Goal: Register for event/course

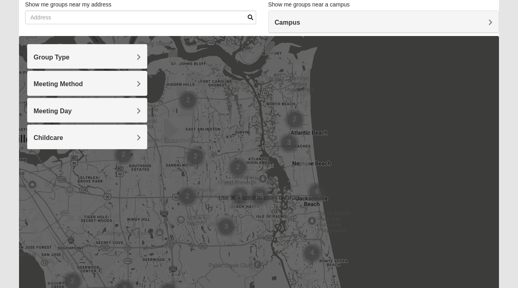
scroll to position [78, 0]
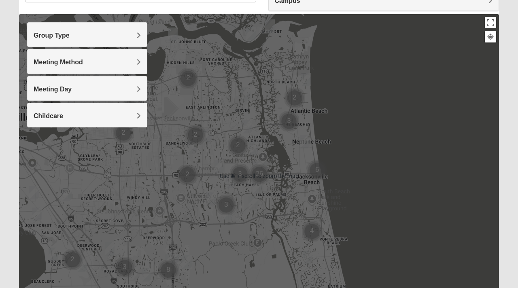
click at [97, 32] on h4 "Group Type" at bounding box center [87, 36] width 107 height 8
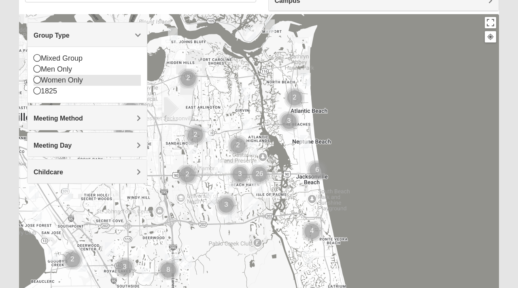
click at [61, 82] on div "Women Only" at bounding box center [87, 80] width 107 height 11
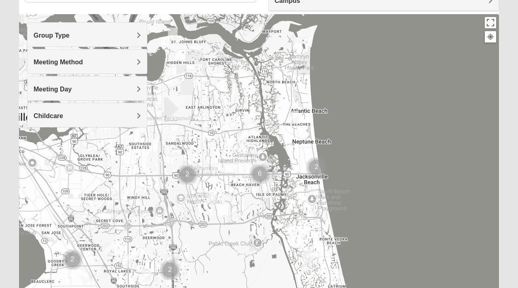
click at [87, 37] on h4 "Group Type" at bounding box center [87, 36] width 107 height 8
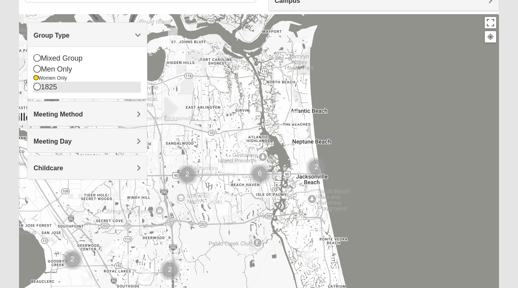
click at [54, 87] on div "1825" at bounding box center [87, 87] width 107 height 11
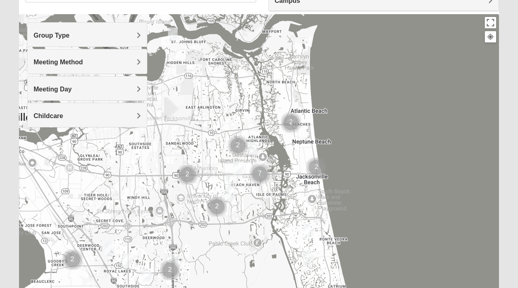
click at [263, 181] on img "Cluster of 7 groups" at bounding box center [260, 174] width 20 height 20
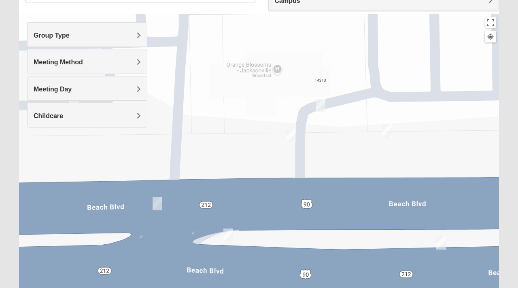
click at [291, 134] on img "Womens Wade 32250" at bounding box center [292, 135] width 10 height 13
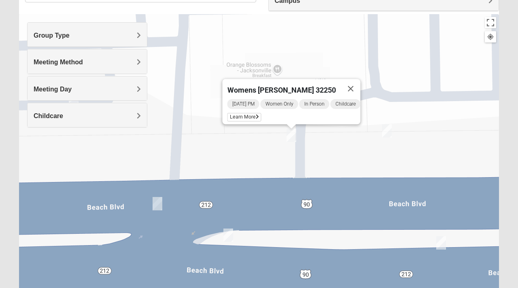
click at [392, 137] on div "Womens Wade 32250 Monday PM Women Only In Person Childcare Learn More" at bounding box center [259, 176] width 480 height 324
click at [390, 136] on img "On Campus Womens Smith 32250" at bounding box center [387, 130] width 10 height 13
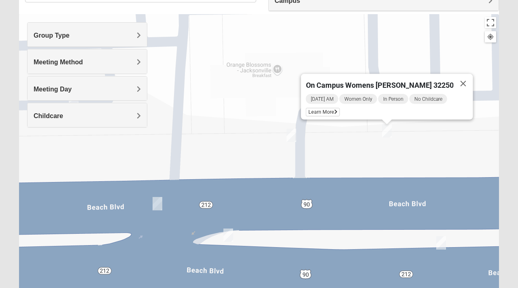
click at [87, 28] on div "Group Type" at bounding box center [87, 35] width 119 height 24
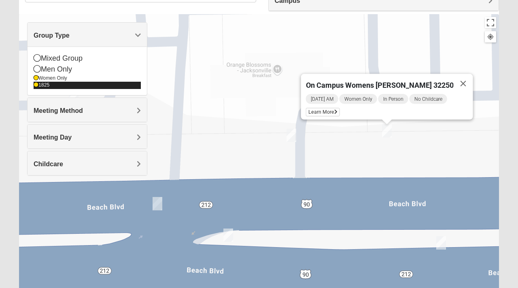
click at [38, 86] on div "1825" at bounding box center [87, 85] width 107 height 7
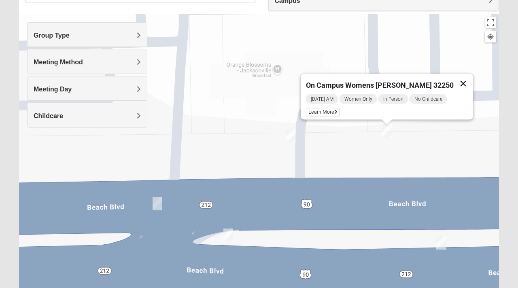
click at [454, 79] on button "Close" at bounding box center [463, 83] width 19 height 19
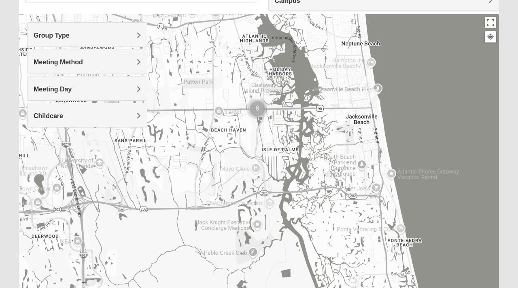
drag, startPoint x: 206, startPoint y: 143, endPoint x: 225, endPoint y: 137, distance: 20.7
click at [225, 137] on div at bounding box center [259, 176] width 480 height 324
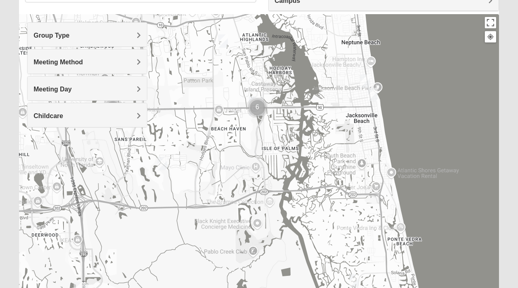
click at [83, 86] on h4 "Meeting Day" at bounding box center [87, 89] width 107 height 8
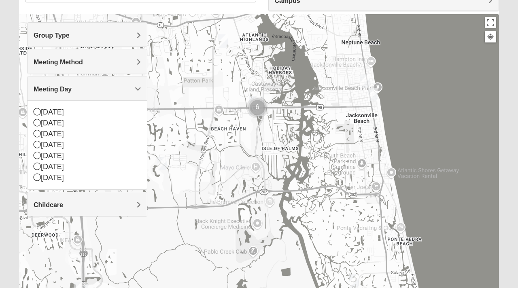
click at [76, 84] on div "Meeting Day" at bounding box center [87, 88] width 119 height 24
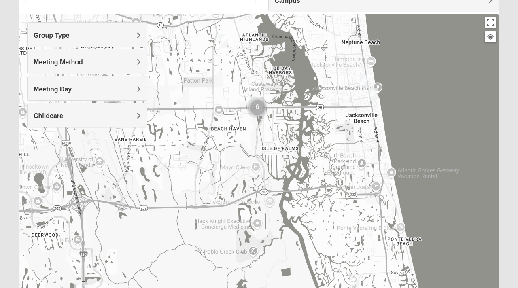
click at [80, 59] on span "Meeting Method" at bounding box center [58, 62] width 49 height 7
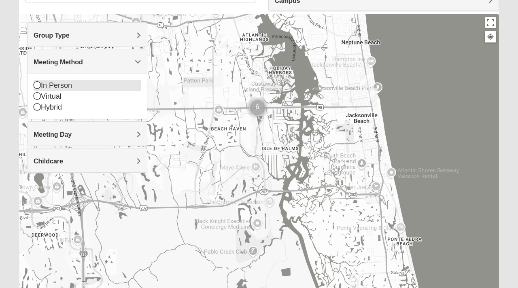
click at [59, 83] on div "In Person" at bounding box center [87, 85] width 107 height 11
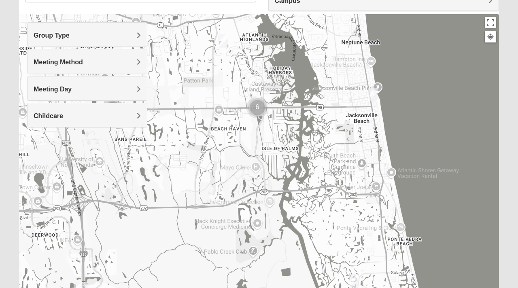
click at [257, 110] on img "Cluster of 6 groups" at bounding box center [257, 108] width 20 height 20
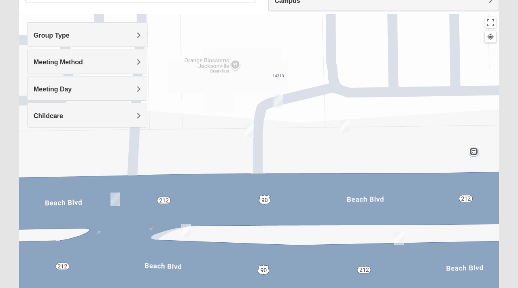
click at [188, 234] on img "On Campus Womens Manfredi 32250" at bounding box center [186, 230] width 10 height 13
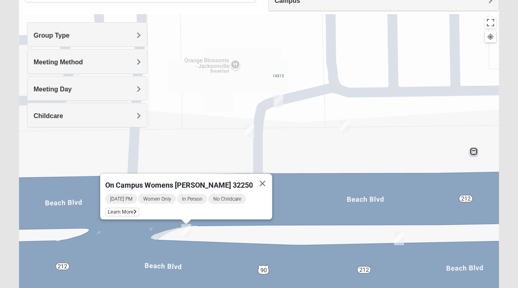
click at [249, 132] on img "Womens Wade 32250" at bounding box center [249, 130] width 10 height 13
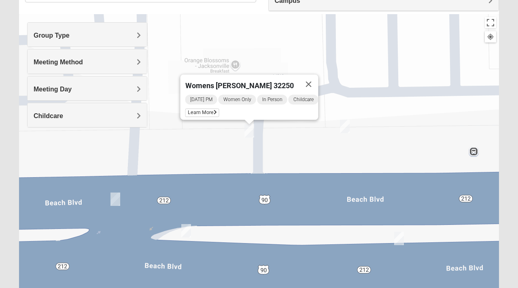
click at [347, 125] on img "On Campus Womens Smith 32250" at bounding box center [345, 126] width 10 height 13
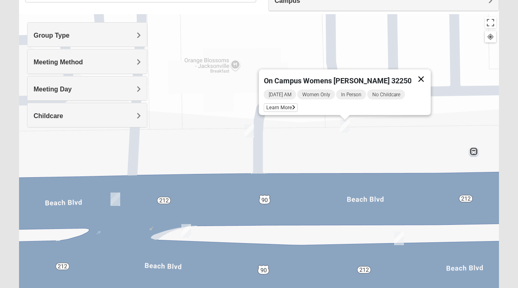
click at [412, 74] on button "Close" at bounding box center [421, 79] width 19 height 19
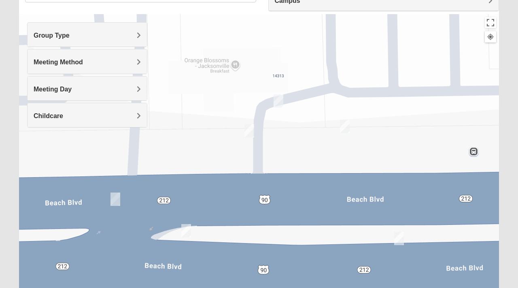
click at [398, 235] on img "On Campus Womens Holt 32250" at bounding box center [399, 238] width 10 height 13
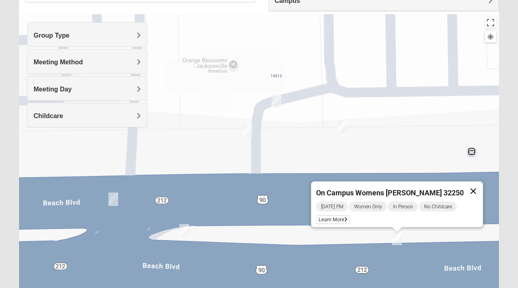
click at [468, 187] on button "Close" at bounding box center [473, 191] width 19 height 19
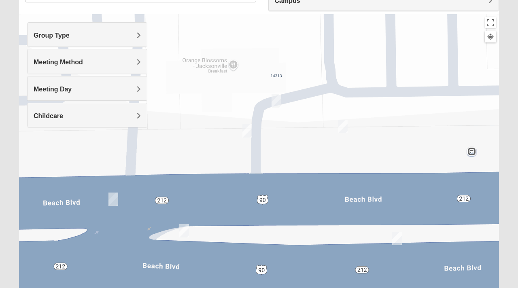
click at [110, 200] on img "On Campus Womens Simpson / Helmus 32250" at bounding box center [113, 199] width 10 height 13
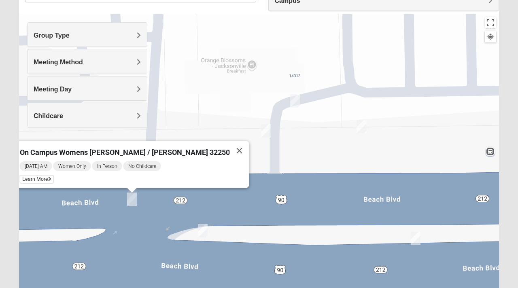
click at [267, 137] on img "Womens Wade 32250" at bounding box center [266, 130] width 10 height 13
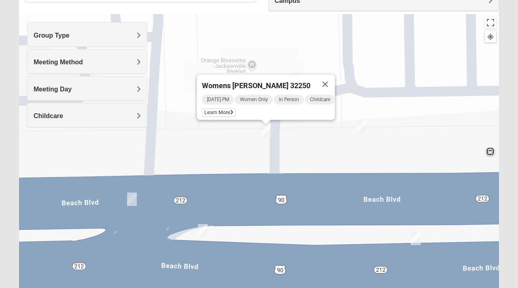
click at [205, 229] on img "On Campus Womens Manfredi 32250" at bounding box center [203, 230] width 10 height 13
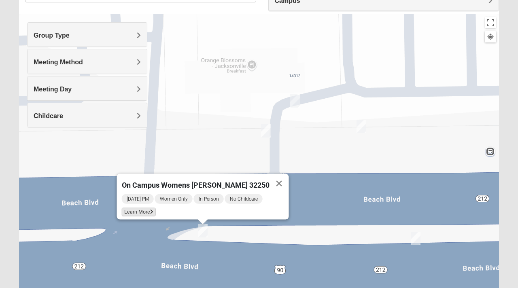
click at [155, 211] on span "Learn More" at bounding box center [139, 212] width 34 height 8
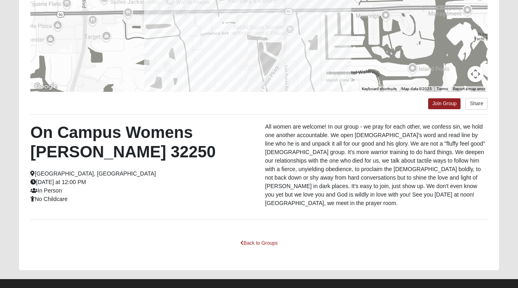
scroll to position [158, 0]
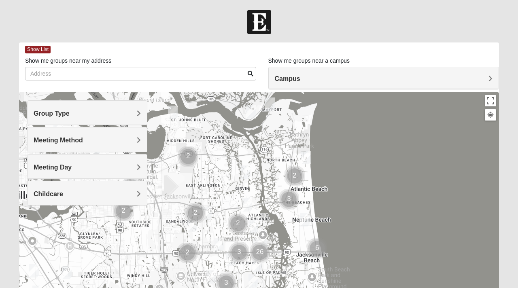
click at [113, 142] on h4 "Meeting Method" at bounding box center [87, 140] width 107 height 8
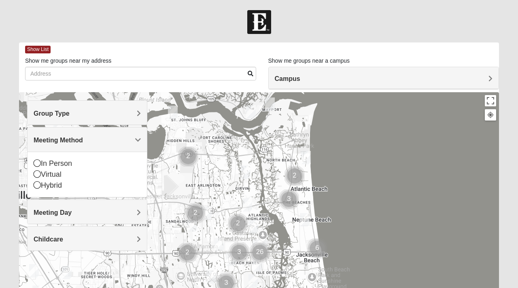
click at [110, 142] on h4 "Meeting Method" at bounding box center [87, 140] width 107 height 8
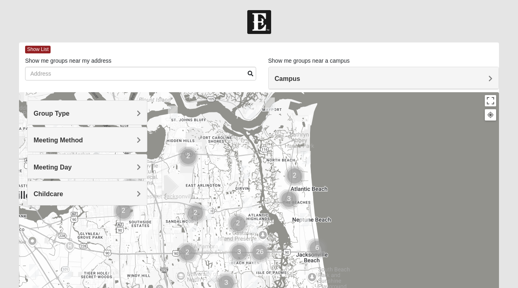
click at [103, 111] on h4 "Group Type" at bounding box center [87, 114] width 107 height 8
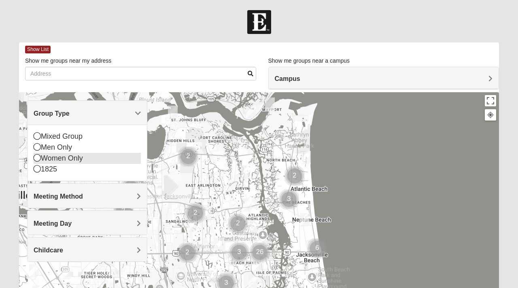
click at [66, 156] on div "Women Only" at bounding box center [87, 158] width 107 height 11
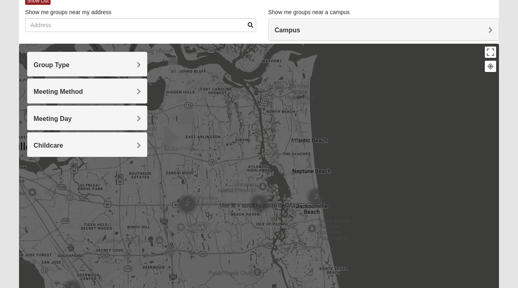
scroll to position [72, 0]
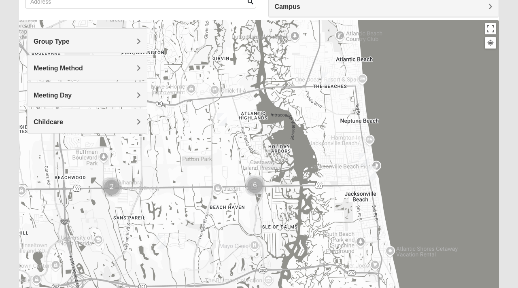
click at [158, 241] on img "Womens Nguyen 32224" at bounding box center [161, 242] width 10 height 13
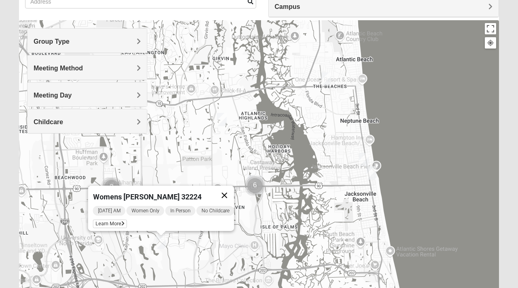
click at [234, 191] on button "Close" at bounding box center [224, 195] width 19 height 19
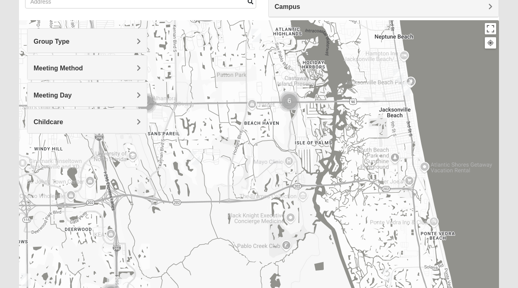
drag, startPoint x: 348, startPoint y: 197, endPoint x: 383, endPoint y: 107, distance: 96.6
click at [383, 107] on div at bounding box center [259, 182] width 480 height 324
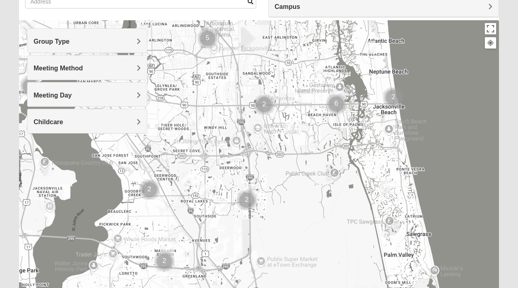
click at [384, 188] on img "Womens Paul 32082" at bounding box center [385, 187] width 10 height 13
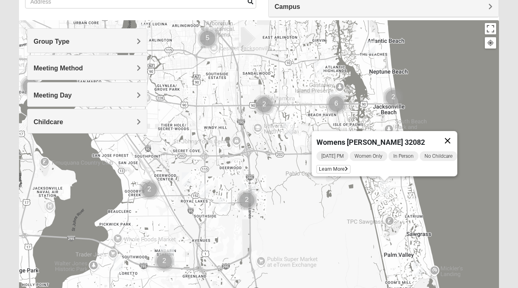
click at [456, 138] on button "Close" at bounding box center [447, 140] width 19 height 19
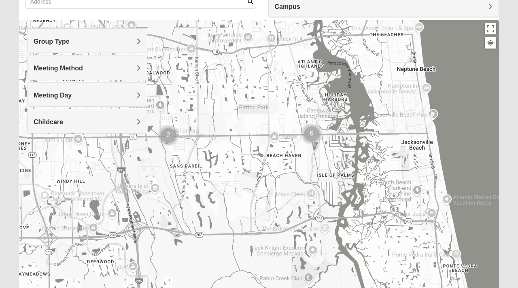
drag, startPoint x: 372, startPoint y: 154, endPoint x: 334, endPoint y: 228, distance: 83.4
click at [334, 229] on div at bounding box center [259, 182] width 480 height 324
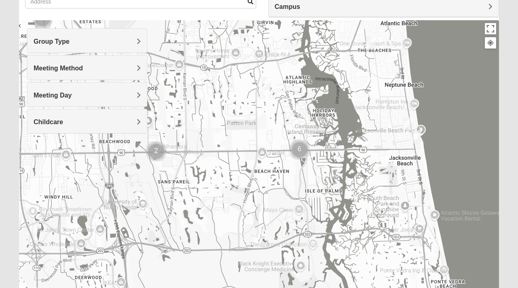
click at [301, 146] on img "Cluster of 6 groups" at bounding box center [299, 150] width 20 height 20
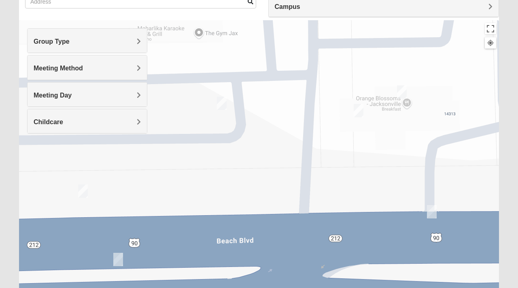
click at [401, 90] on img "On Campus Womens Manfredi 32250" at bounding box center [402, 91] width 10 height 13
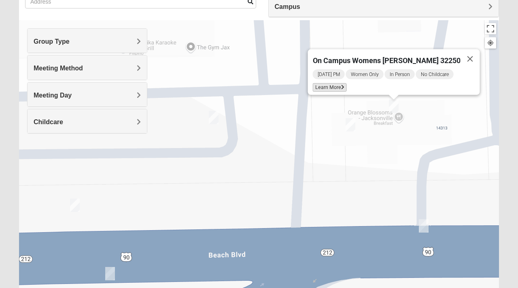
click at [340, 85] on span "Learn More" at bounding box center [330, 87] width 34 height 8
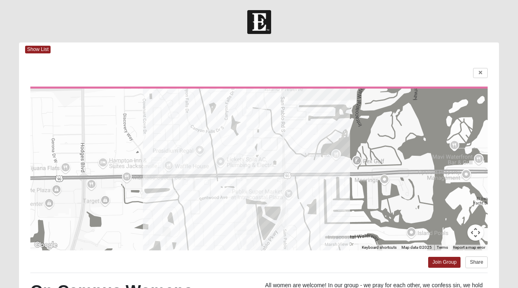
scroll to position [28, 0]
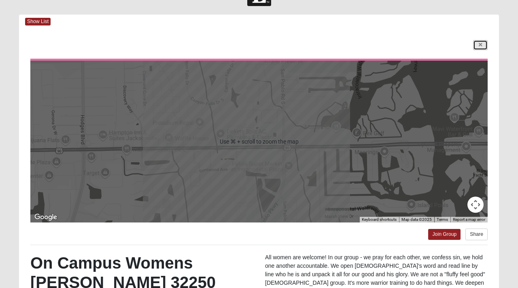
click at [480, 42] on link at bounding box center [480, 45] width 15 height 10
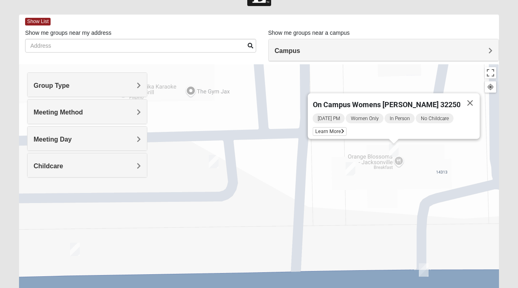
click at [351, 172] on img "Womens Wade 32250" at bounding box center [351, 168] width 10 height 13
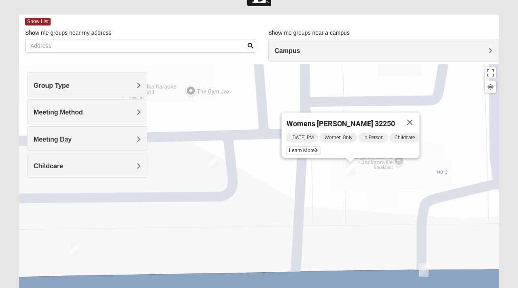
click at [215, 164] on img "On Campus Womens Jollow/Tramazzo 32250" at bounding box center [214, 161] width 10 height 13
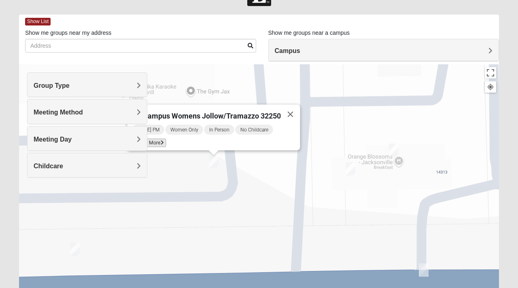
click at [156, 139] on span "Learn More" at bounding box center [149, 143] width 34 height 8
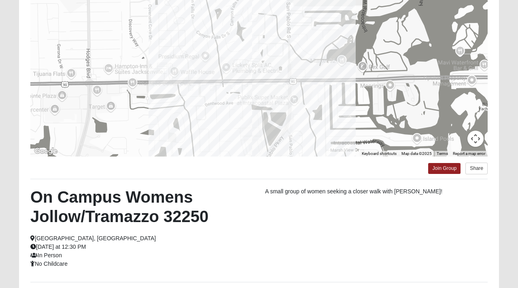
scroll to position [0, 0]
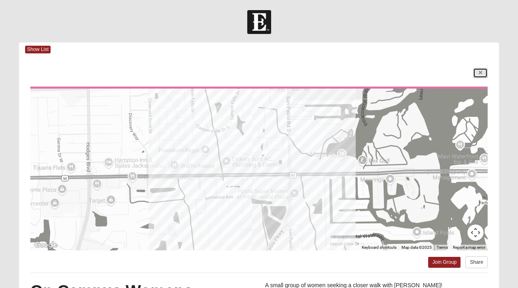
click at [480, 73] on icon at bounding box center [480, 72] width 3 height 5
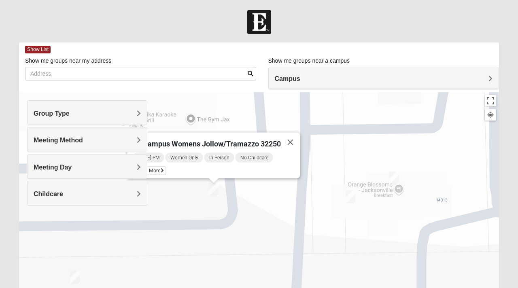
click at [227, 201] on div "On Campus Womens Jollow/Tramazzo 32250 [DATE] PM Women Only In Person No Childc…" at bounding box center [259, 254] width 480 height 324
click at [291, 143] on button "Close" at bounding box center [290, 142] width 19 height 19
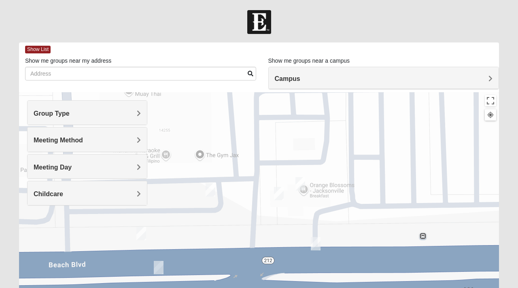
drag, startPoint x: 195, startPoint y: 217, endPoint x: 212, endPoint y: 204, distance: 20.8
click at [206, 209] on div "To navigate, press the arrow keys." at bounding box center [259, 254] width 480 height 324
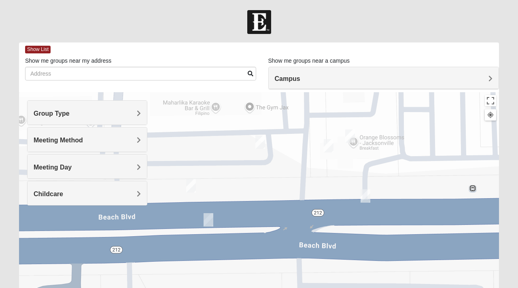
drag, startPoint x: 242, startPoint y: 174, endPoint x: 290, endPoint y: 125, distance: 68.7
click at [290, 125] on div at bounding box center [259, 254] width 480 height 324
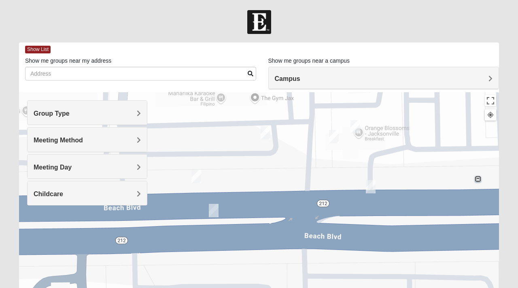
click at [195, 174] on img "On Campus Womens Smith 32250" at bounding box center [196, 176] width 10 height 13
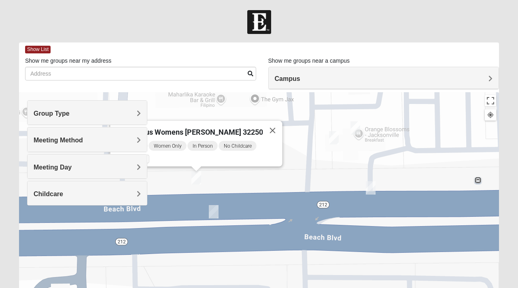
drag, startPoint x: 172, startPoint y: 89, endPoint x: 240, endPoint y: 96, distance: 67.9
click at [242, 96] on div "Show List Loading Groups Keywords Filter Additional Filters Campus [GEOGRAPHIC_…" at bounding box center [259, 229] width 480 height 374
click at [240, 194] on div "On Campus Womens [PERSON_NAME] 32250 [DATE] AM Women Only In Person No Childcar…" at bounding box center [259, 254] width 480 height 324
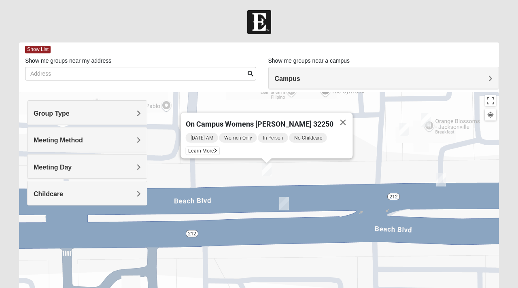
drag, startPoint x: 220, startPoint y: 188, endPoint x: 301, endPoint y: 173, distance: 82.8
click at [301, 173] on div "On Campus Womens [PERSON_NAME] 32250 [DATE] AM Women Only In Person No Childcar…" at bounding box center [259, 254] width 480 height 324
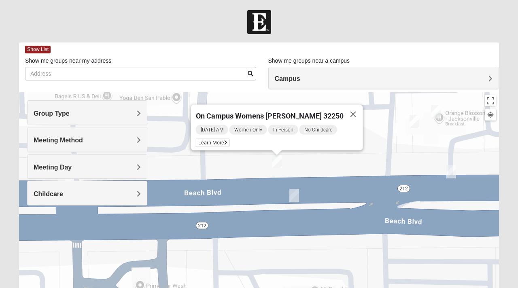
click at [289, 199] on img "On Campus Womens Simpson / Helmus 32250" at bounding box center [294, 195] width 10 height 13
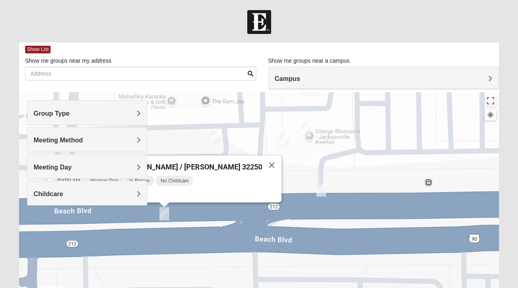
drag, startPoint x: 362, startPoint y: 216, endPoint x: 221, endPoint y: 238, distance: 143.3
click at [221, 238] on div "On Campus Womens [PERSON_NAME] / [PERSON_NAME] 32250 [DATE] AM Women Only In Pe…" at bounding box center [259, 254] width 480 height 324
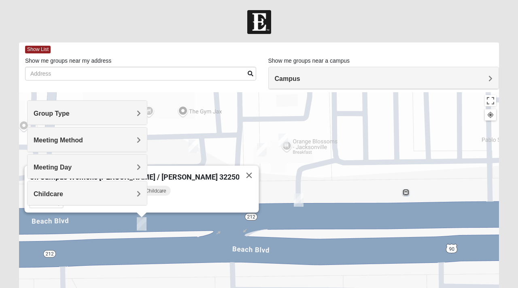
click at [295, 196] on img "On Campus Womens Holt 32250" at bounding box center [299, 199] width 10 height 13
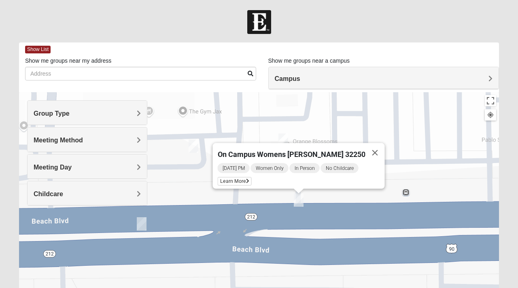
click at [225, 123] on div "On Campus Womens [PERSON_NAME] 32250 [DATE] PM Women Only In Person No Childcar…" at bounding box center [259, 254] width 480 height 324
click at [245, 178] on span "Learn More" at bounding box center [235, 181] width 34 height 8
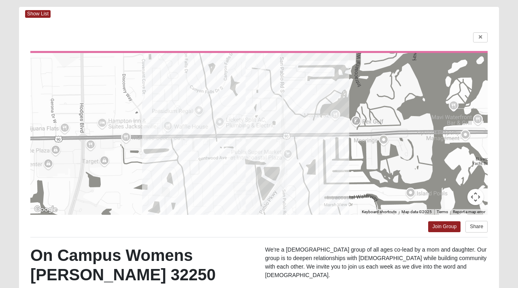
scroll to position [28, 0]
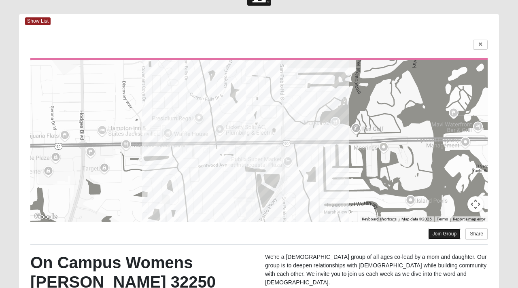
click at [436, 234] on link "Join Group" at bounding box center [444, 234] width 32 height 11
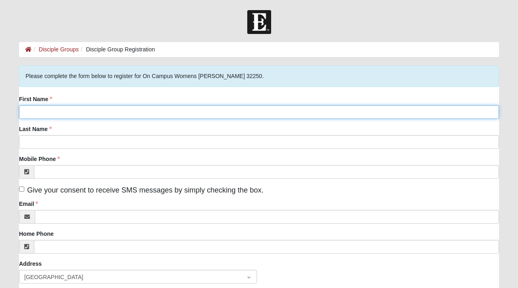
click at [157, 110] on input "First Name" at bounding box center [259, 112] width 480 height 14
type input "Olivia"
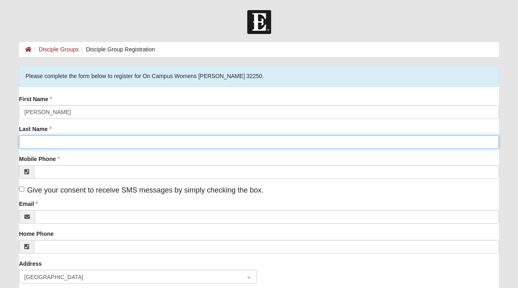
type input "Valli"
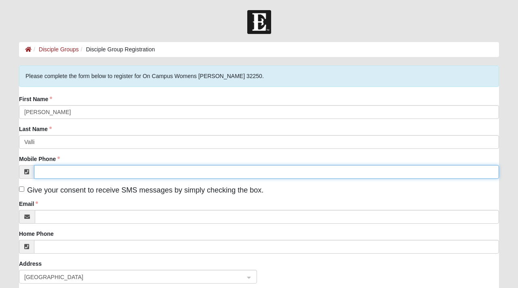
type input "(248) 912-5388"
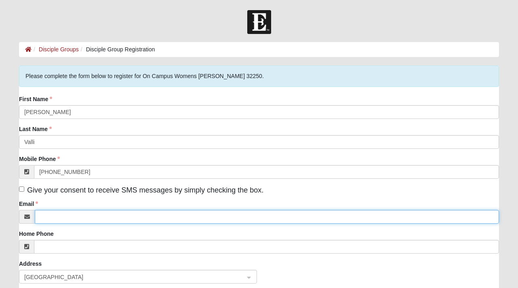
type input "oliviacvalli@gmail.com"
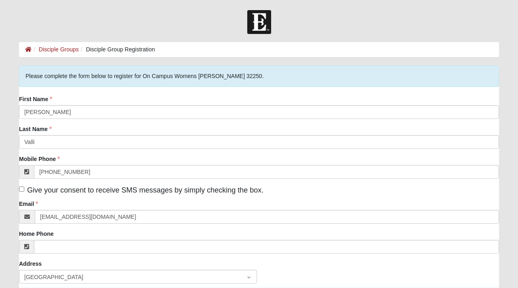
type input "13401 Sutton Park Dr S"
type input "1137"
type input "Jacksonville"
type input "32224"
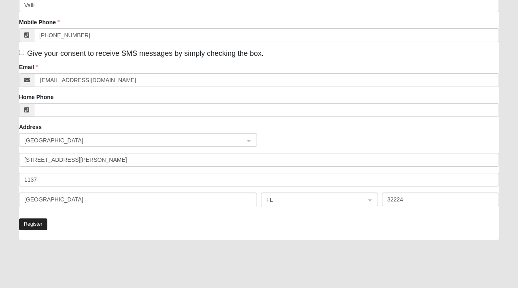
scroll to position [67, 0]
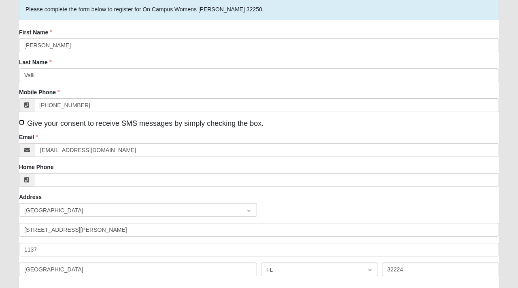
click at [21, 122] on input "Give your consent to receive SMS messages by simply checking the box." at bounding box center [21, 122] width 5 height 5
checkbox input "true"
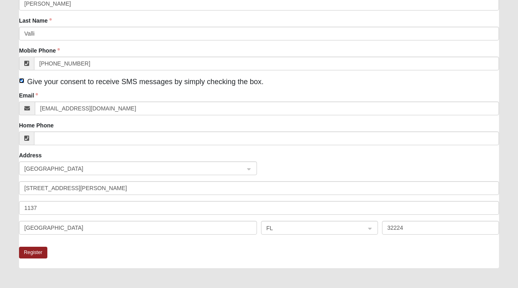
scroll to position [199, 0]
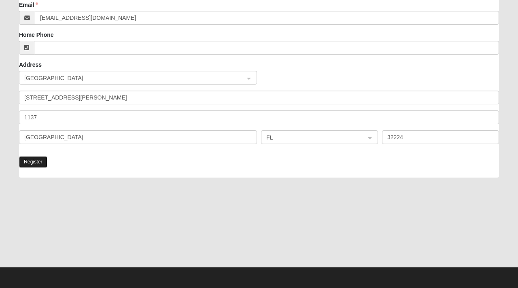
click at [35, 162] on button "Register" at bounding box center [33, 162] width 28 height 12
